Goal: Transaction & Acquisition: Book appointment/travel/reservation

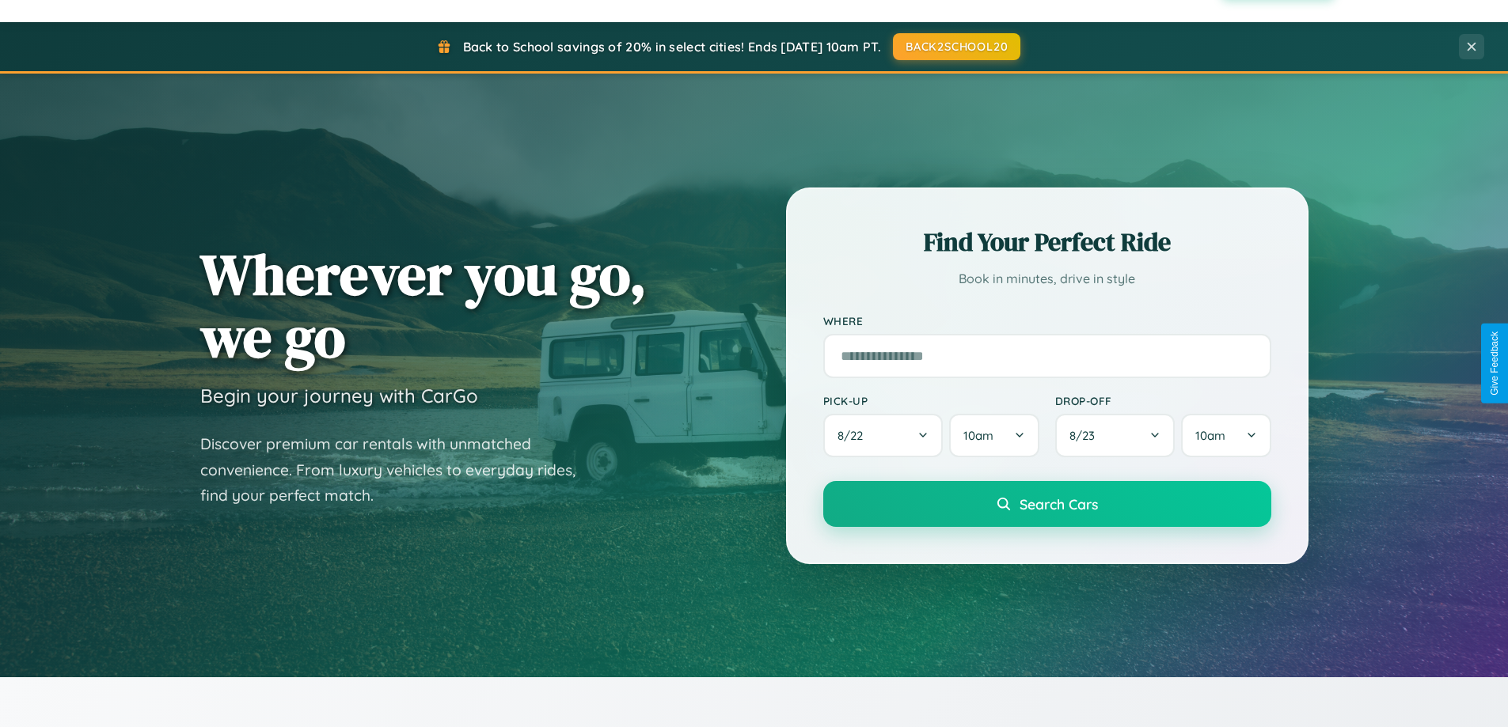
scroll to position [3045, 0]
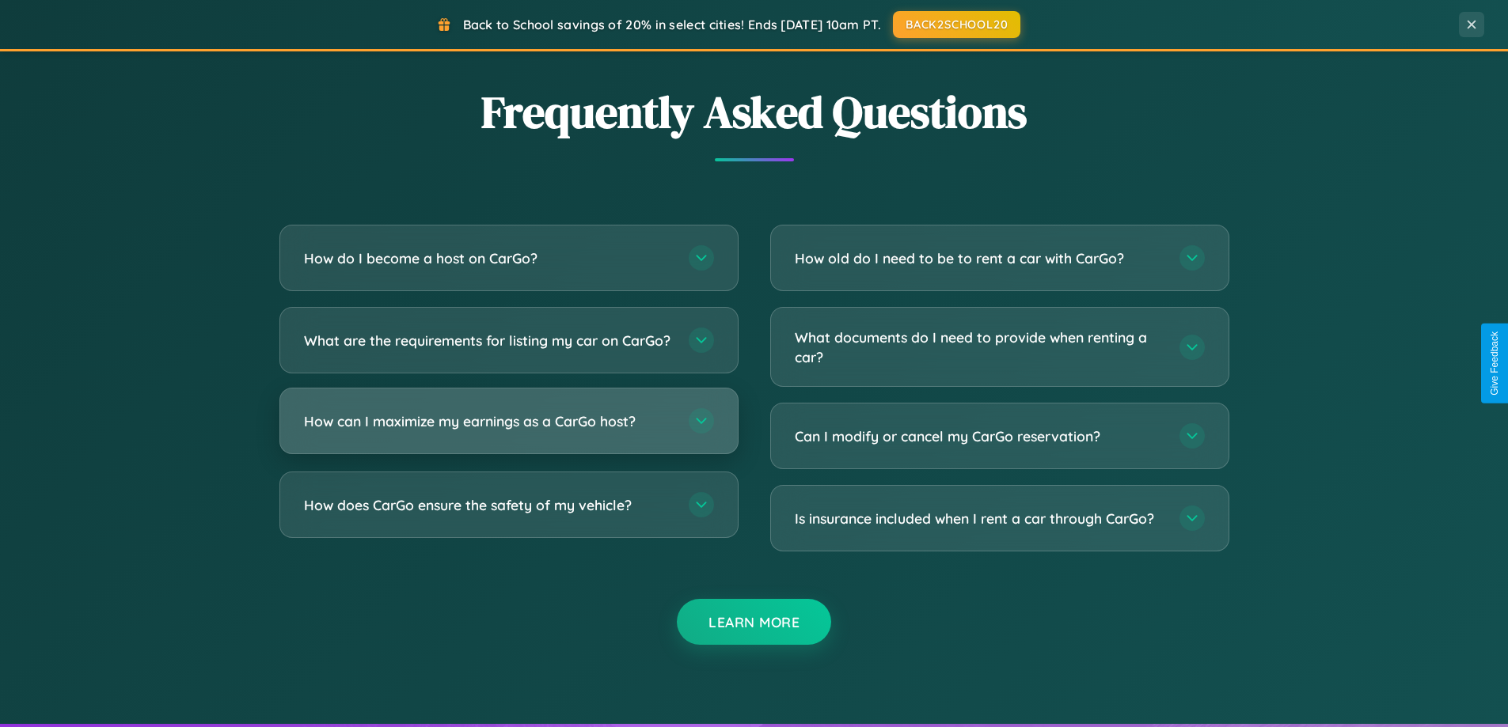
click at [508, 431] on h3 "How can I maximize my earnings as a CarGo host?" at bounding box center [488, 422] width 369 height 20
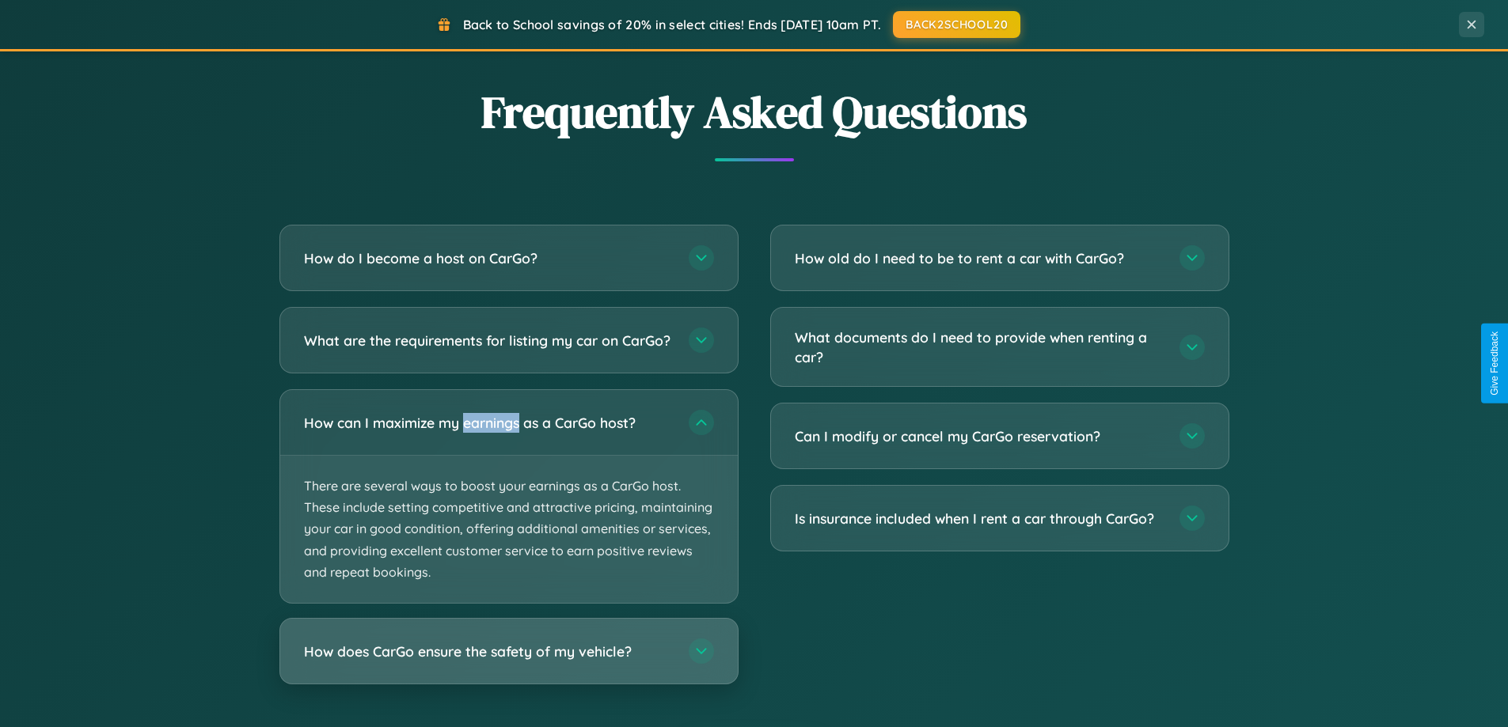
click at [508, 662] on h3 "How does CarGo ensure the safety of my vehicle?" at bounding box center [488, 652] width 369 height 20
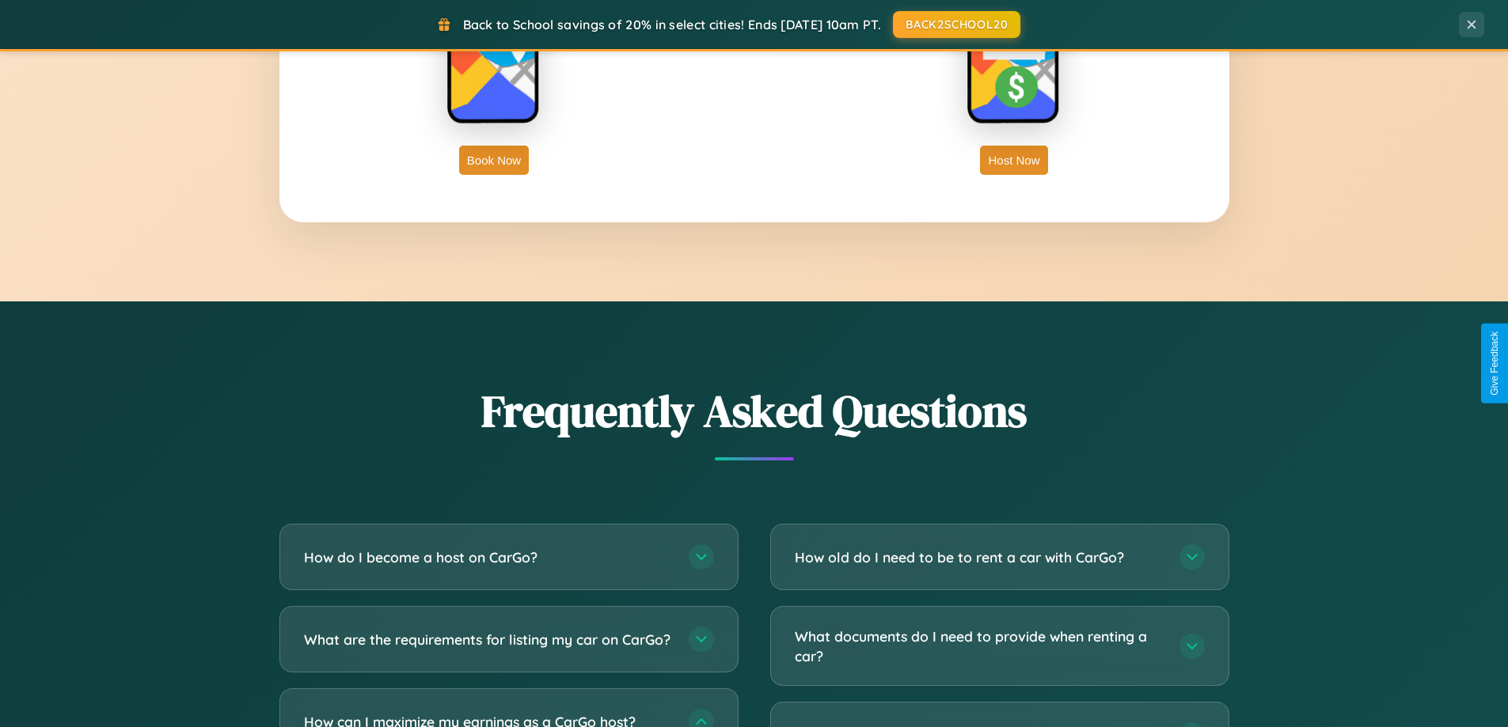
scroll to position [2543, 0]
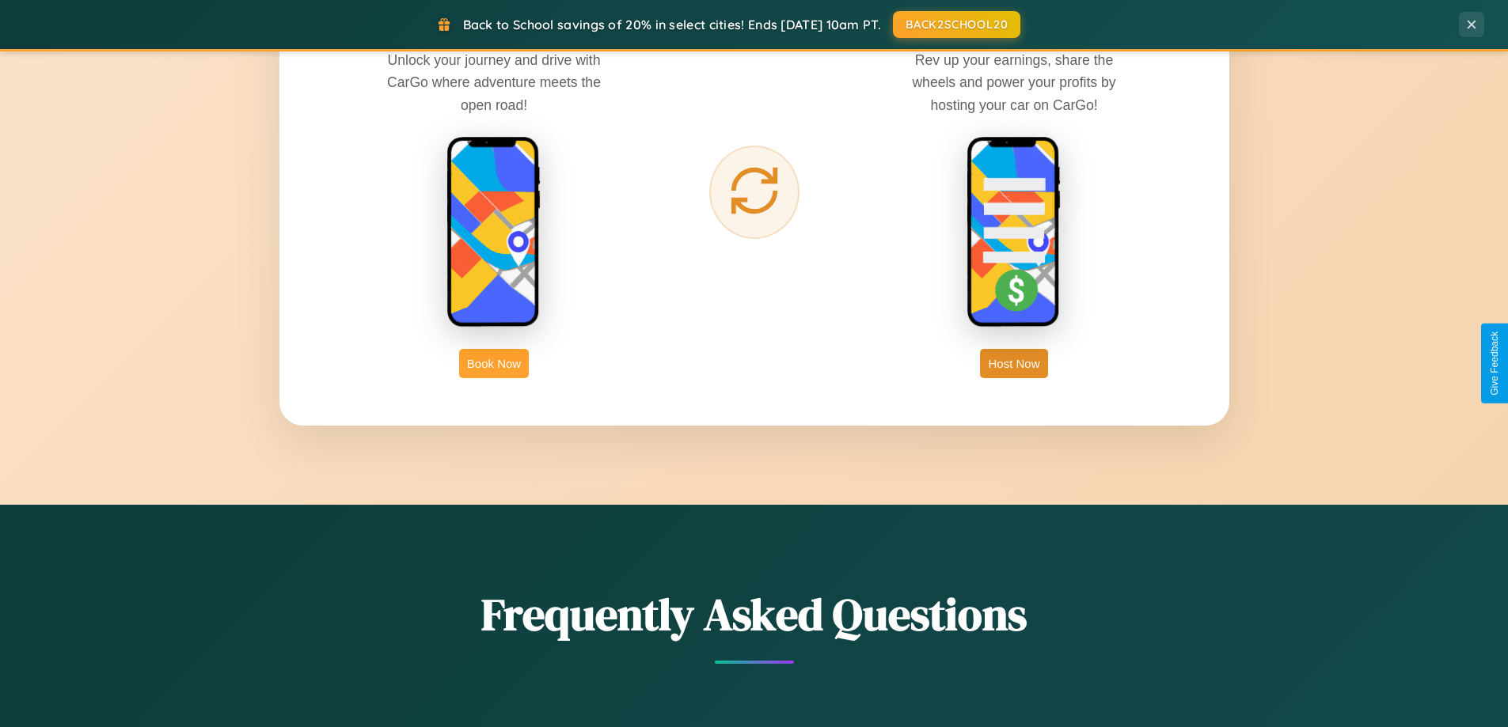
click at [494, 363] on button "Book Now" at bounding box center [494, 363] width 70 height 29
